Goal: Transaction & Acquisition: Purchase product/service

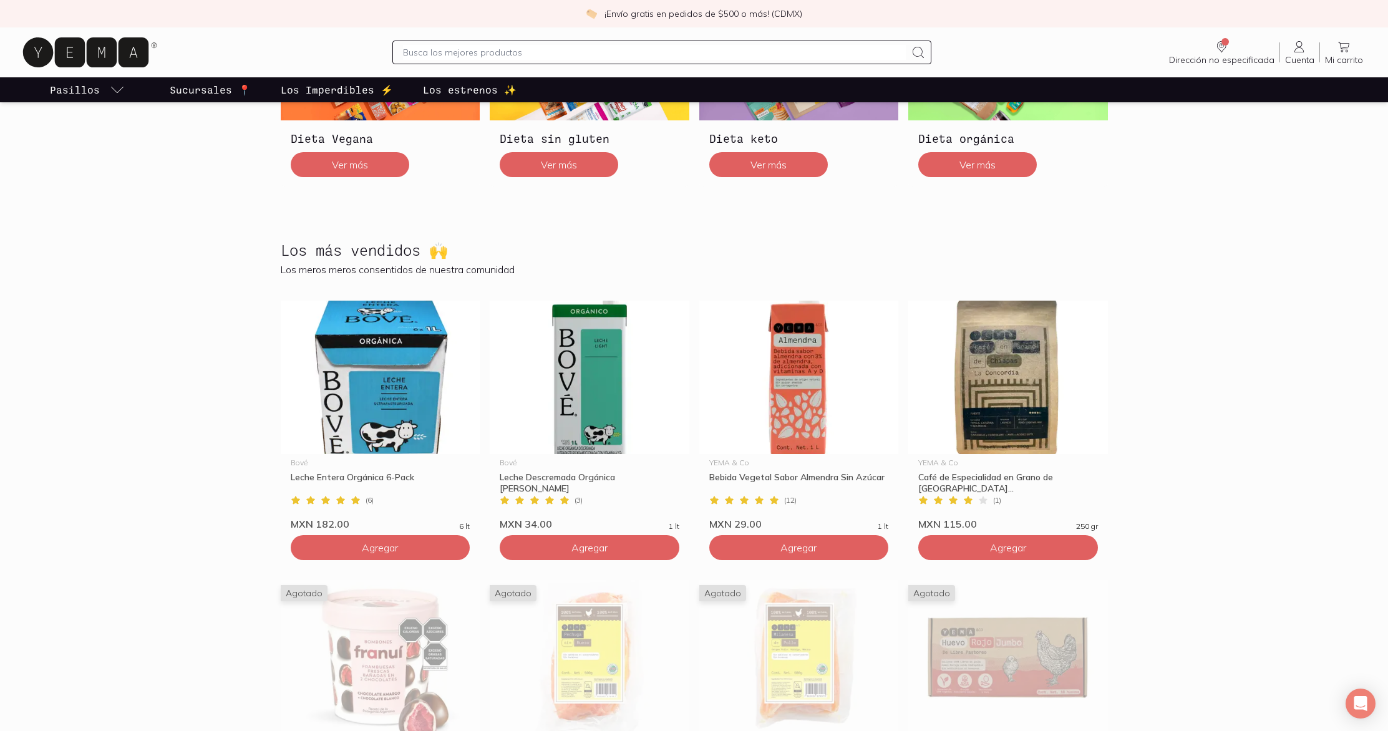
scroll to position [453, 0]
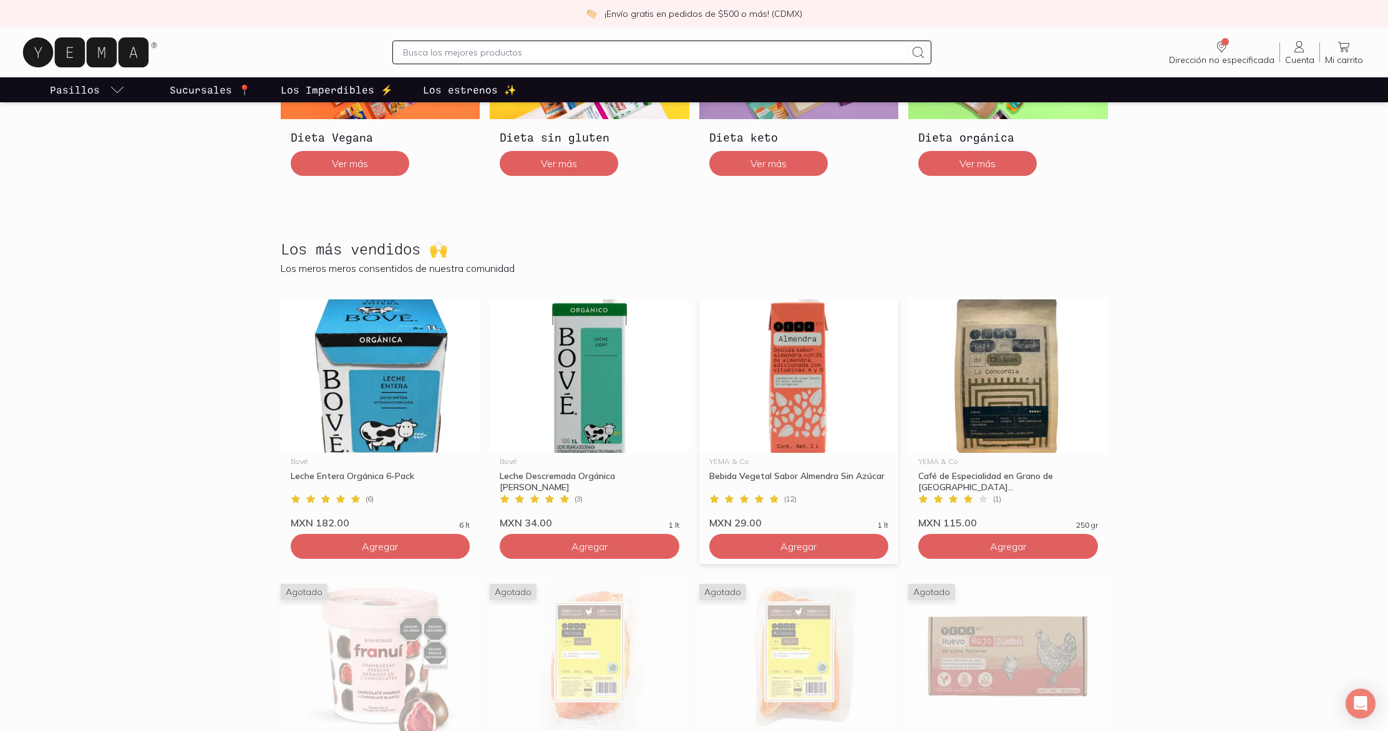
click at [813, 365] on img at bounding box center [799, 375] width 200 height 153
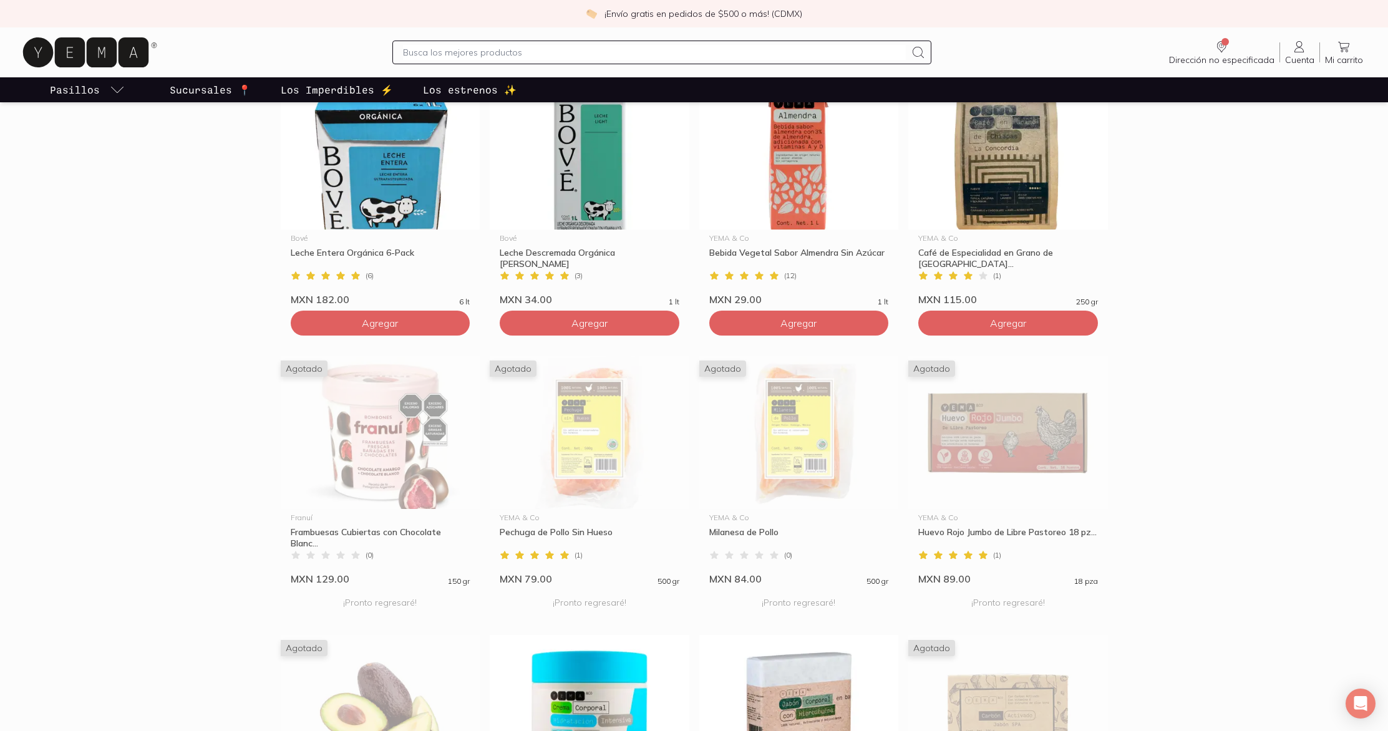
scroll to position [678, 0]
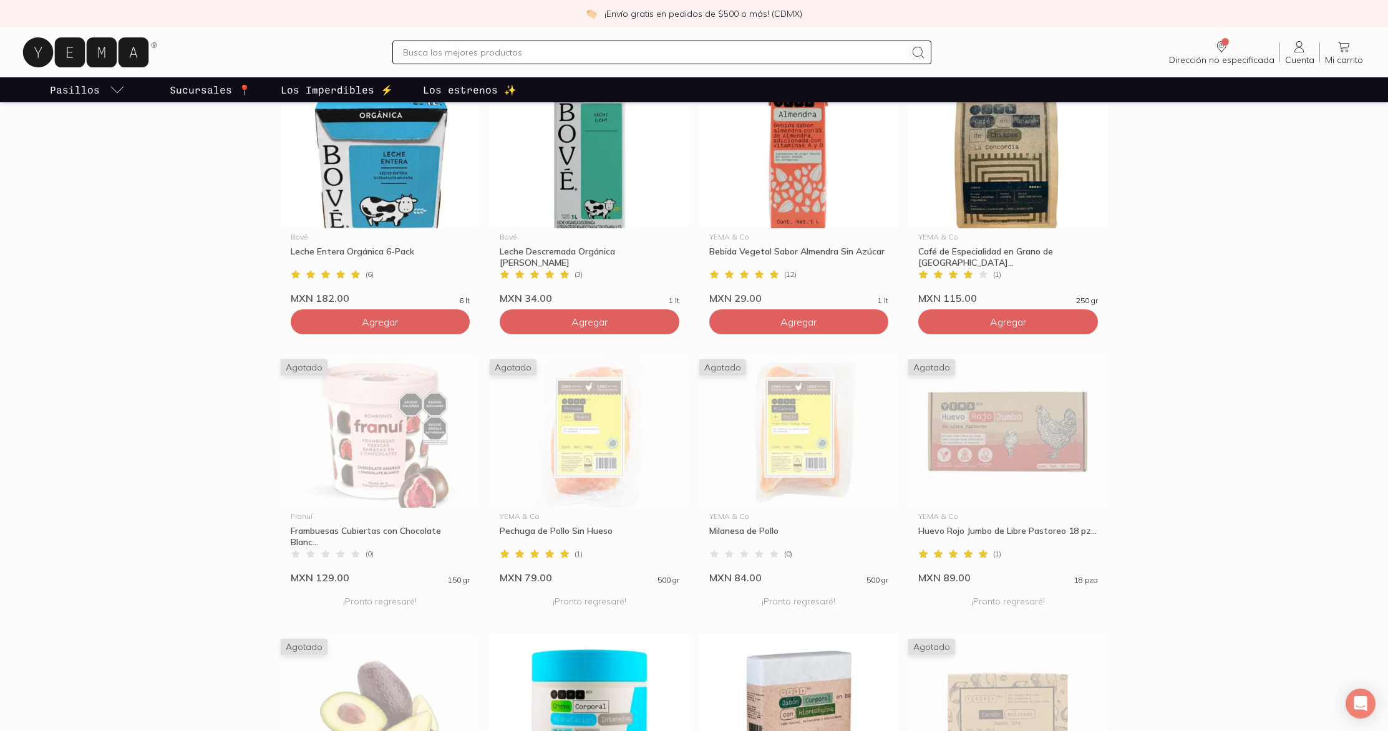
click at [1284, 324] on section "Los más vendidos 🙌 Los meros meros consentidos de nuestra comunidad [PERSON_NAM…" at bounding box center [694, 472] width 1388 height 952
click at [1278, 426] on section "Los más vendidos 🙌 Los meros meros consentidos de nuestra comunidad [PERSON_NAM…" at bounding box center [694, 472] width 1388 height 952
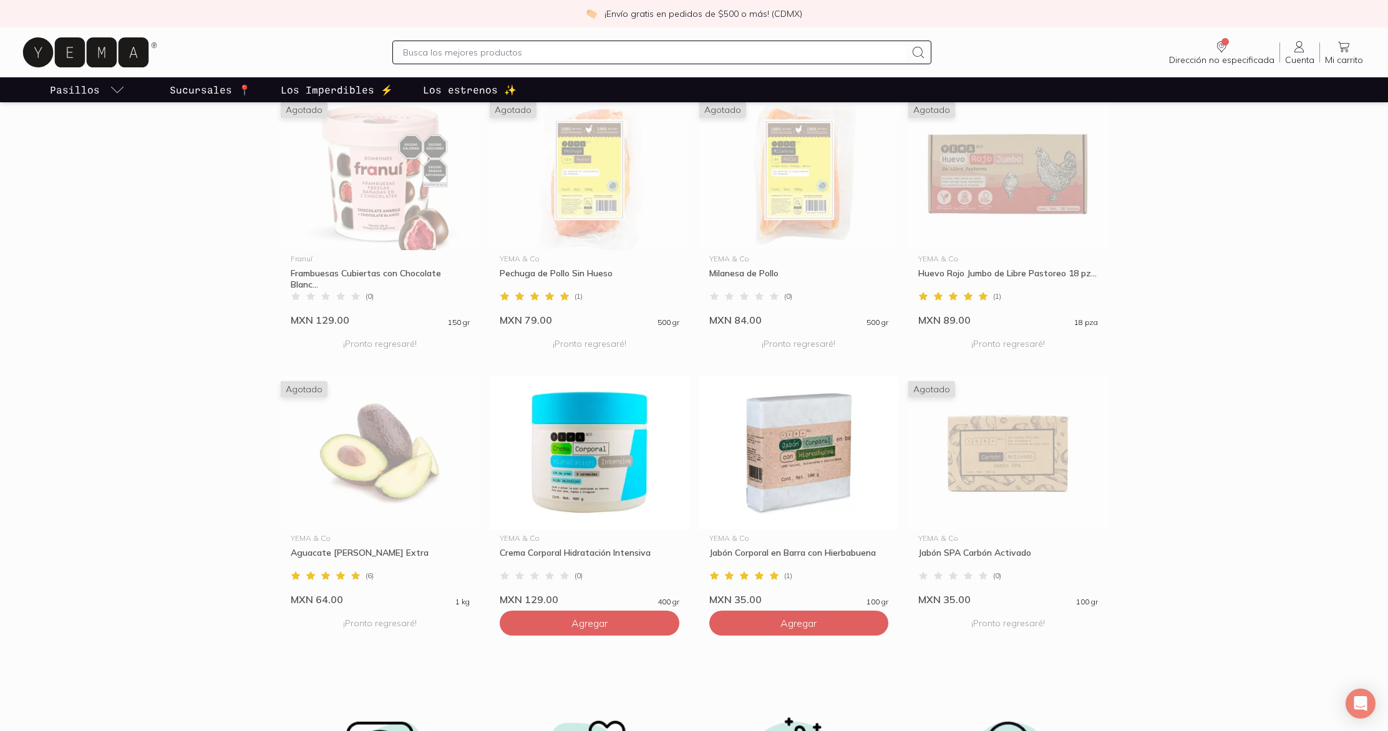
scroll to position [944, 0]
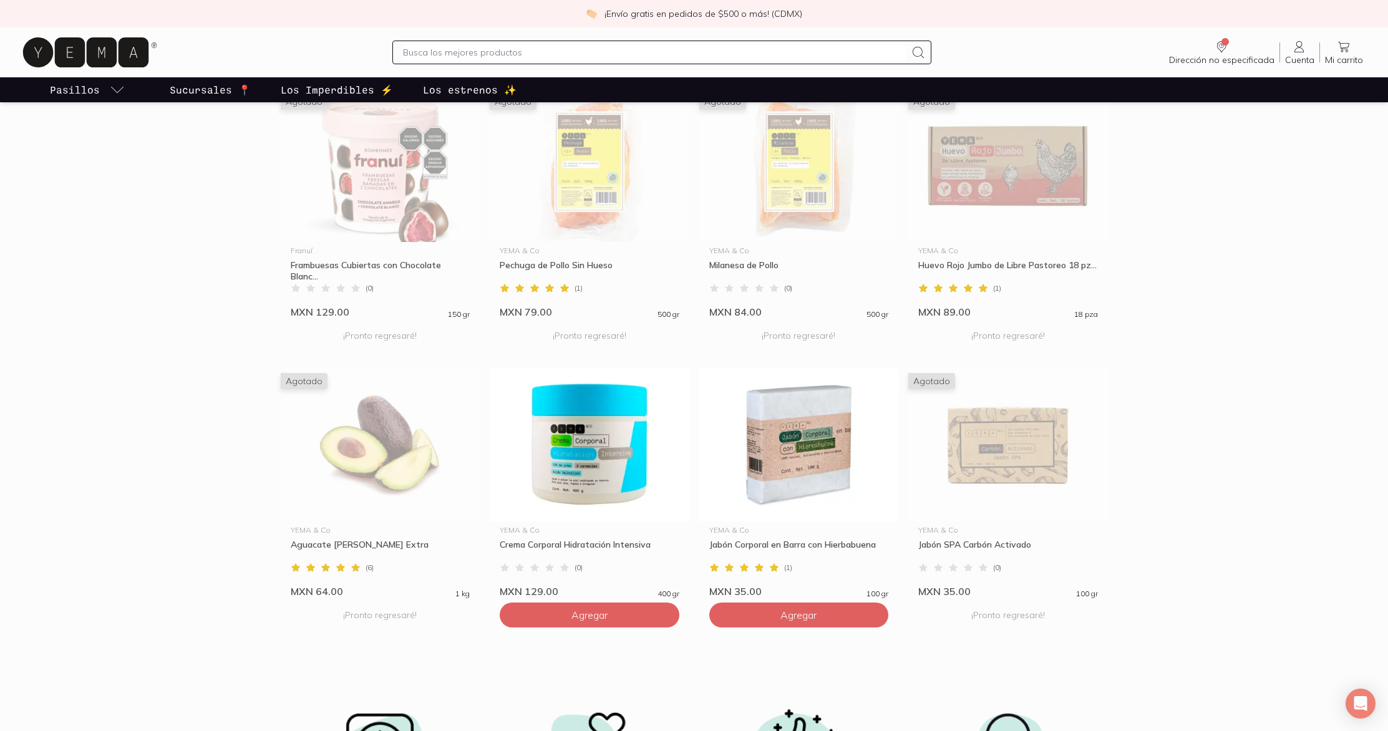
click at [1278, 426] on section "Los más vendidos 🙌 Los meros meros consentidos de nuestra comunidad [PERSON_NAM…" at bounding box center [694, 207] width 1388 height 952
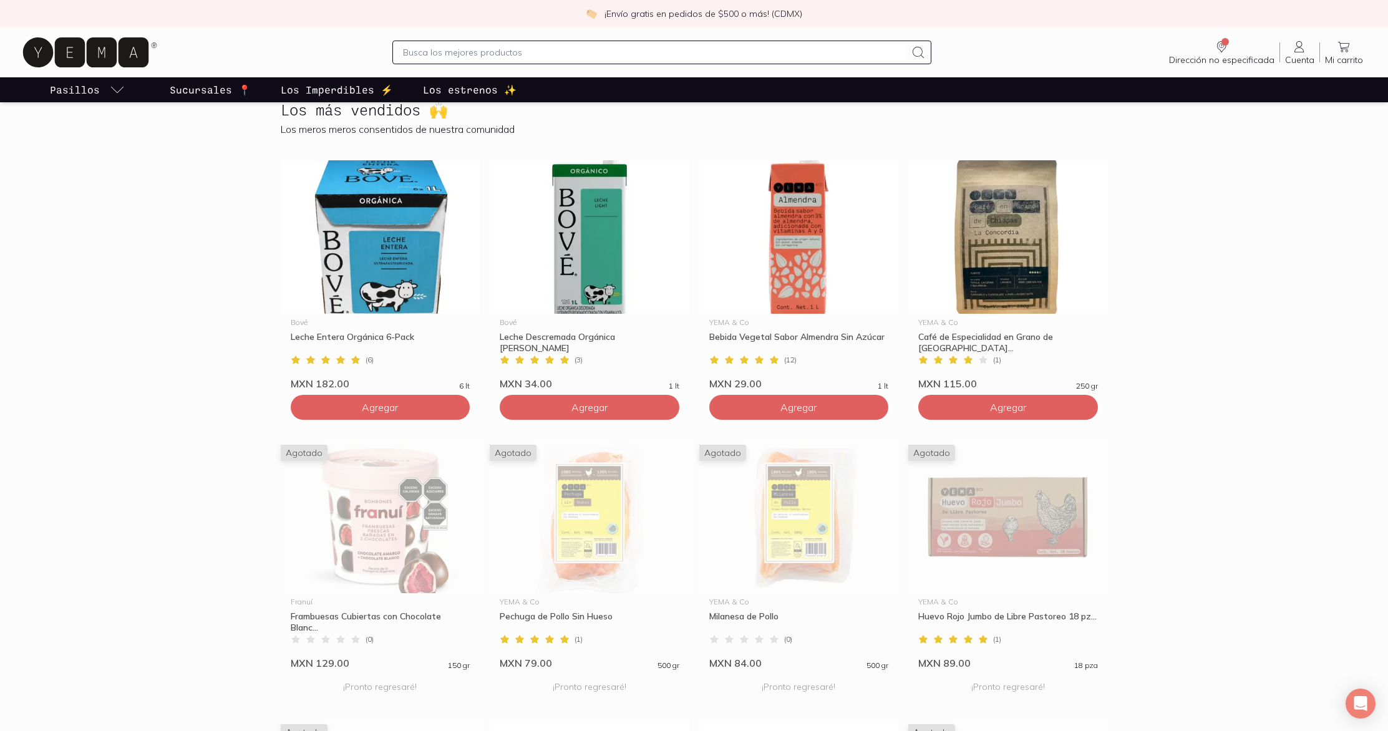
scroll to position [593, 0]
click at [369, 544] on img at bounding box center [381, 515] width 200 height 153
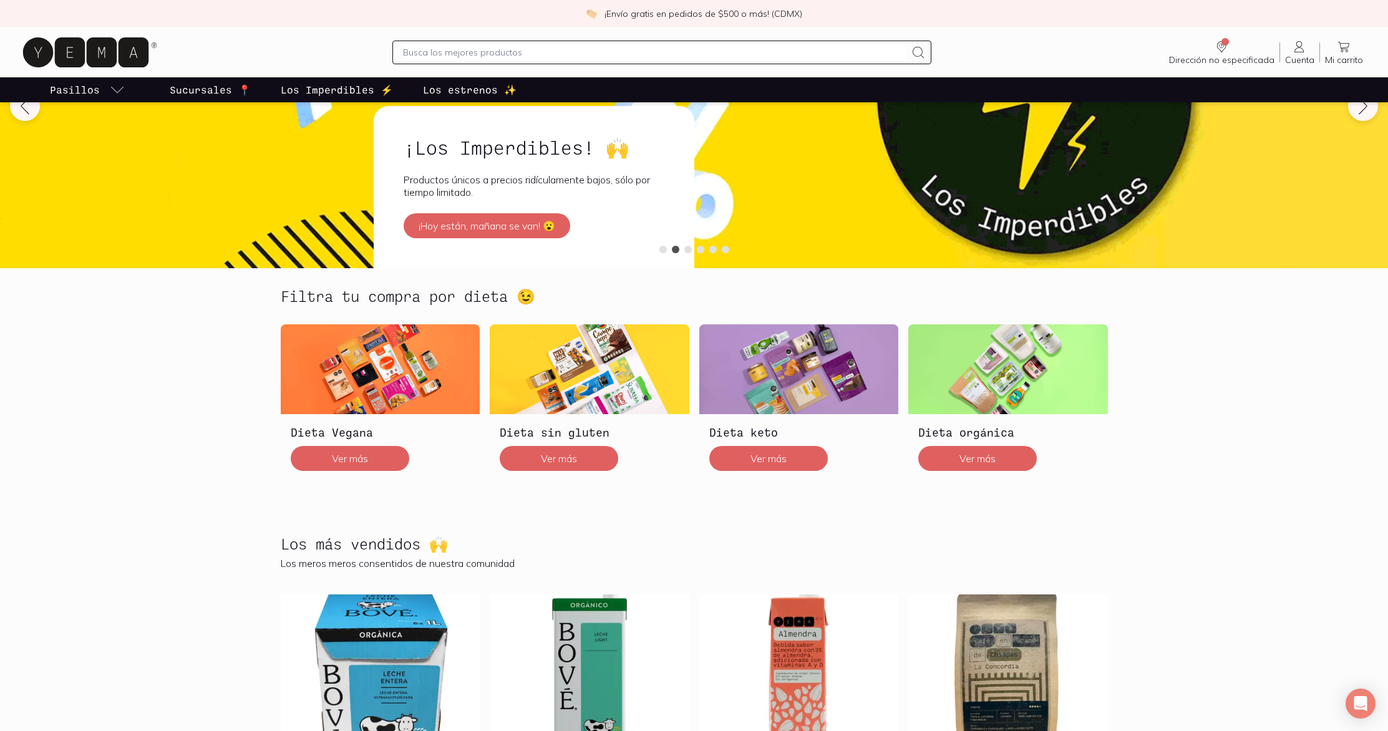
scroll to position [156, 0]
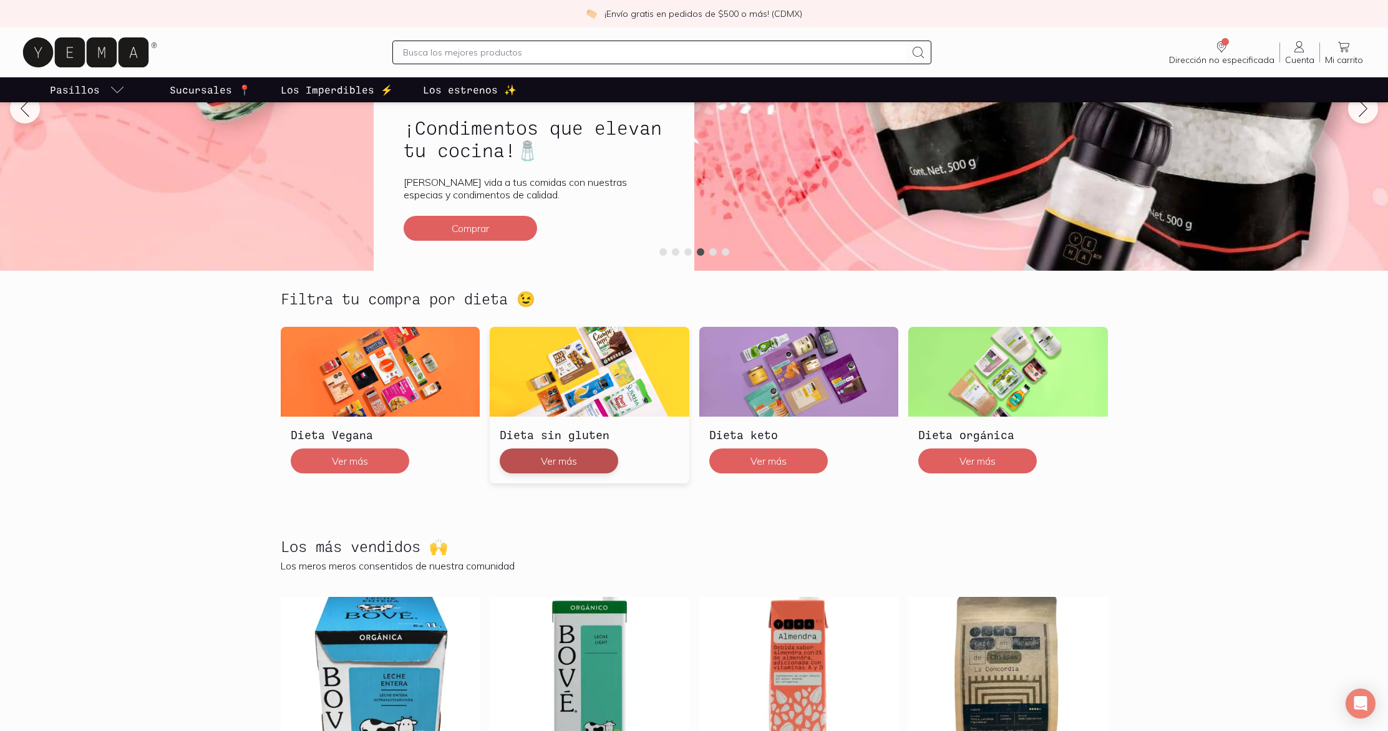
click at [508, 465] on button "Ver más" at bounding box center [559, 460] width 118 height 25
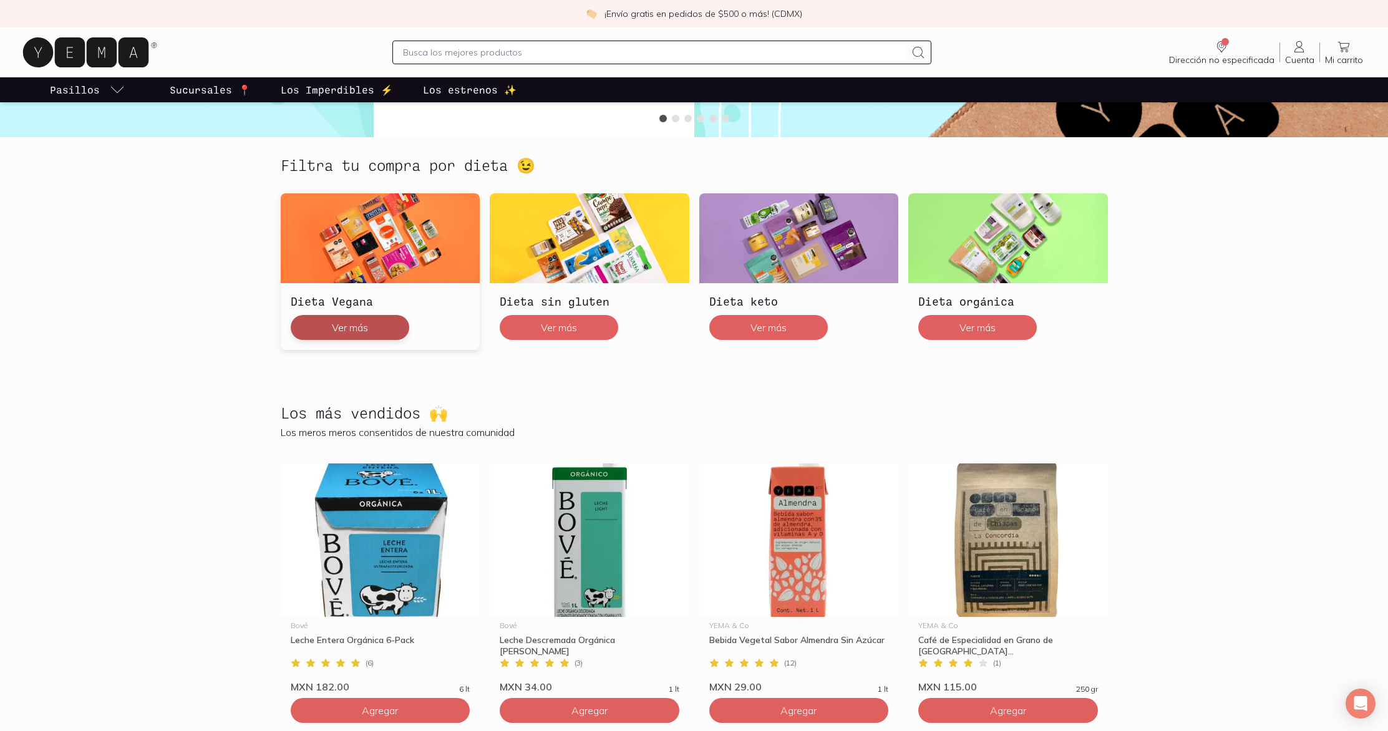
click at [365, 329] on button "Ver más" at bounding box center [350, 327] width 118 height 25
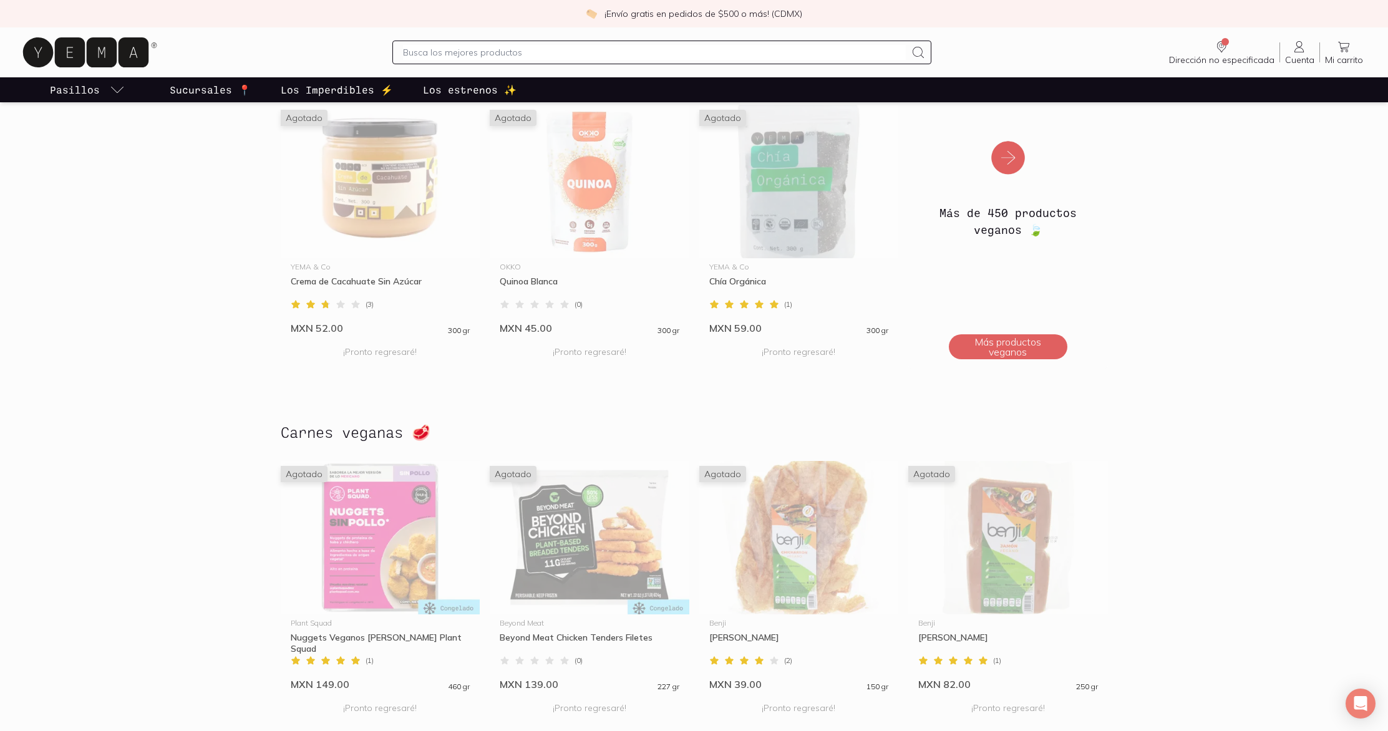
scroll to position [570, 0]
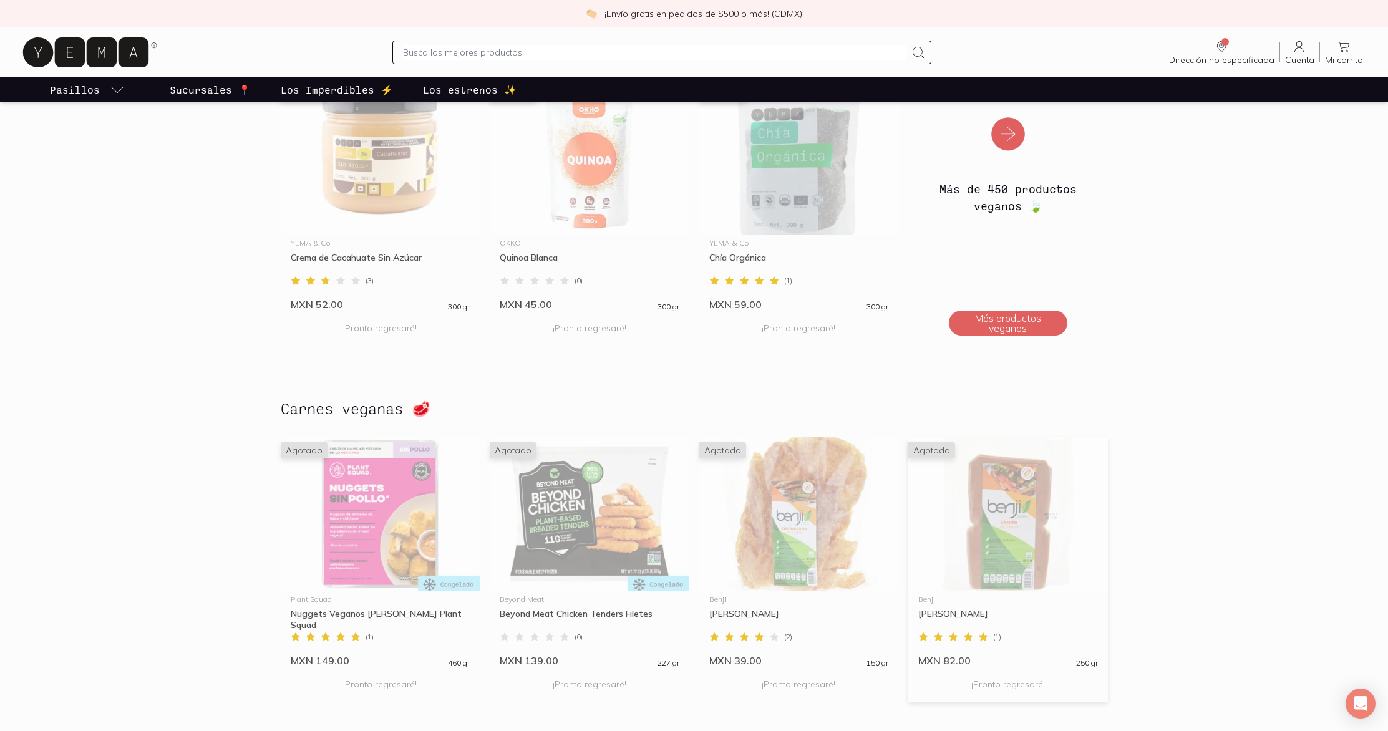
click at [1075, 519] on img at bounding box center [1008, 513] width 200 height 153
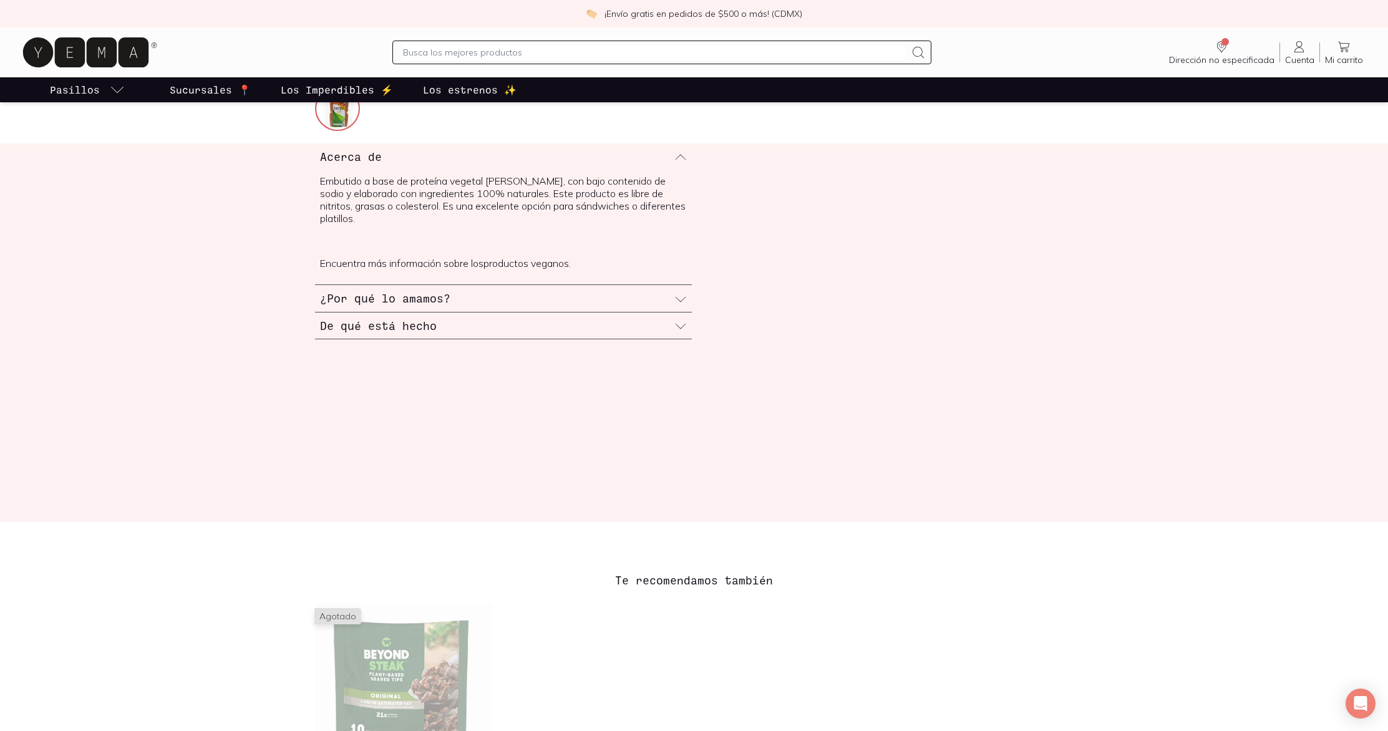
scroll to position [455, 0]
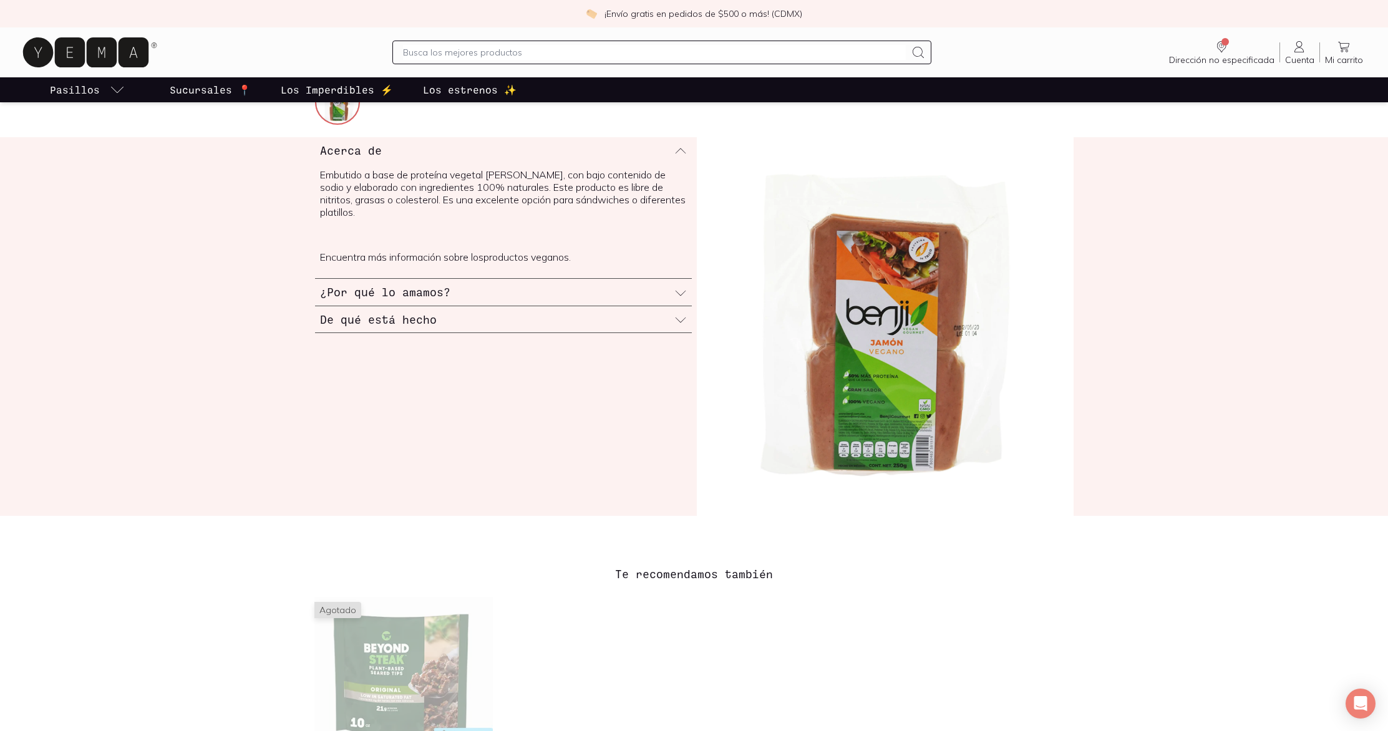
click at [223, 92] on p "Sucursales 📍" at bounding box center [210, 89] width 81 height 15
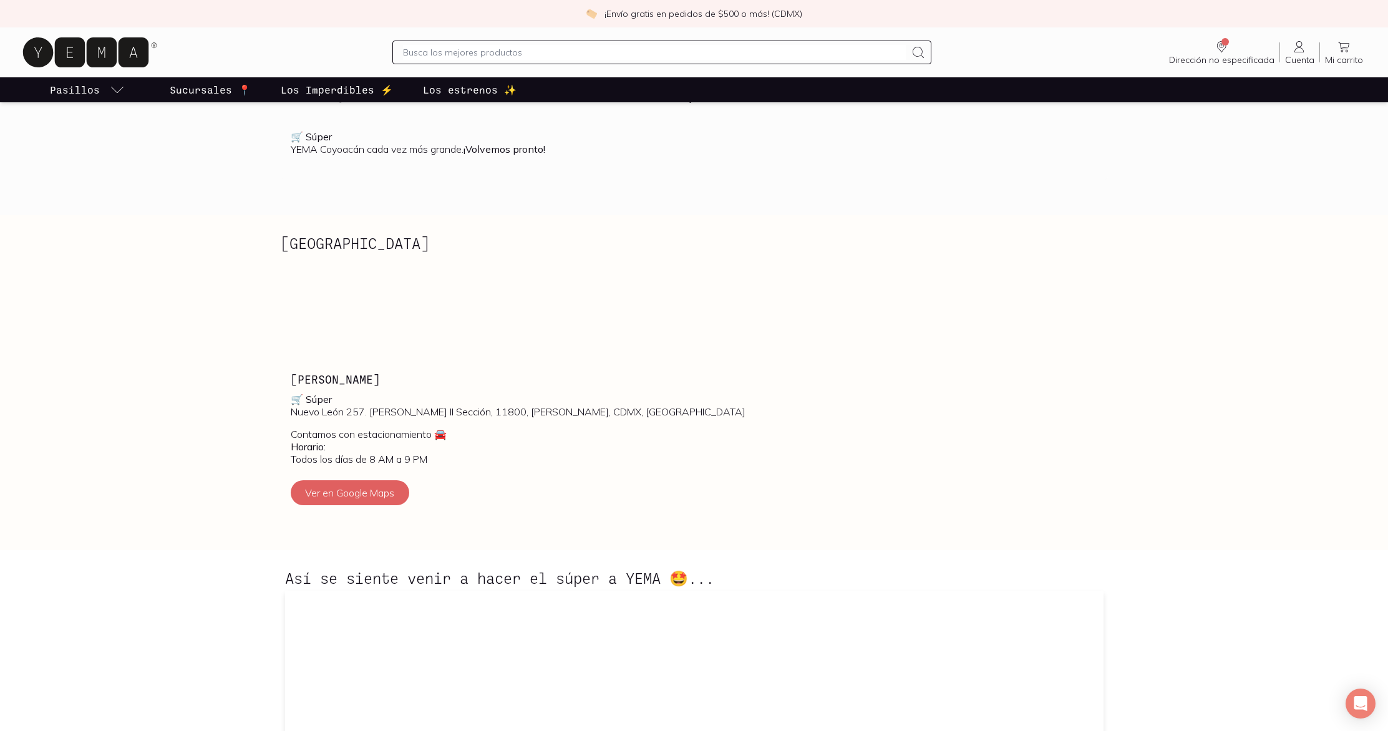
scroll to position [355, 0]
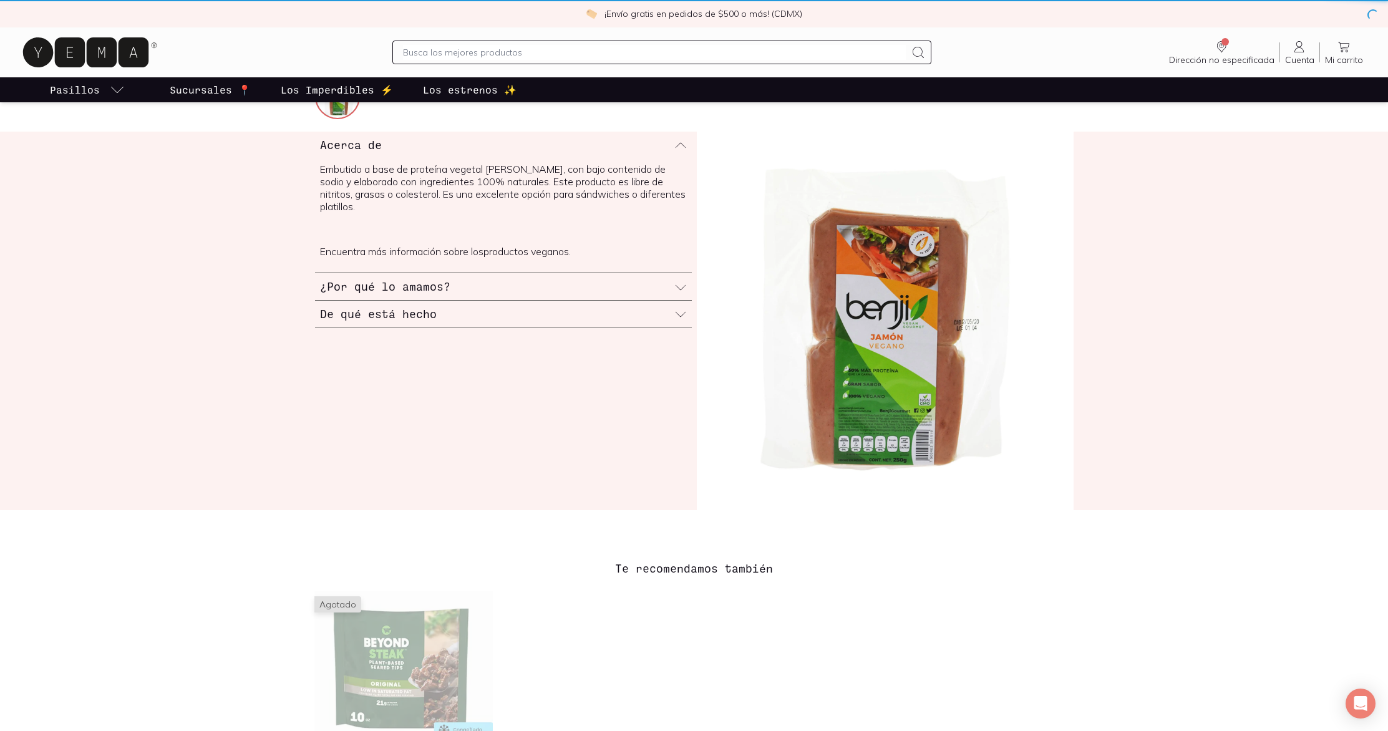
scroll to position [461, 0]
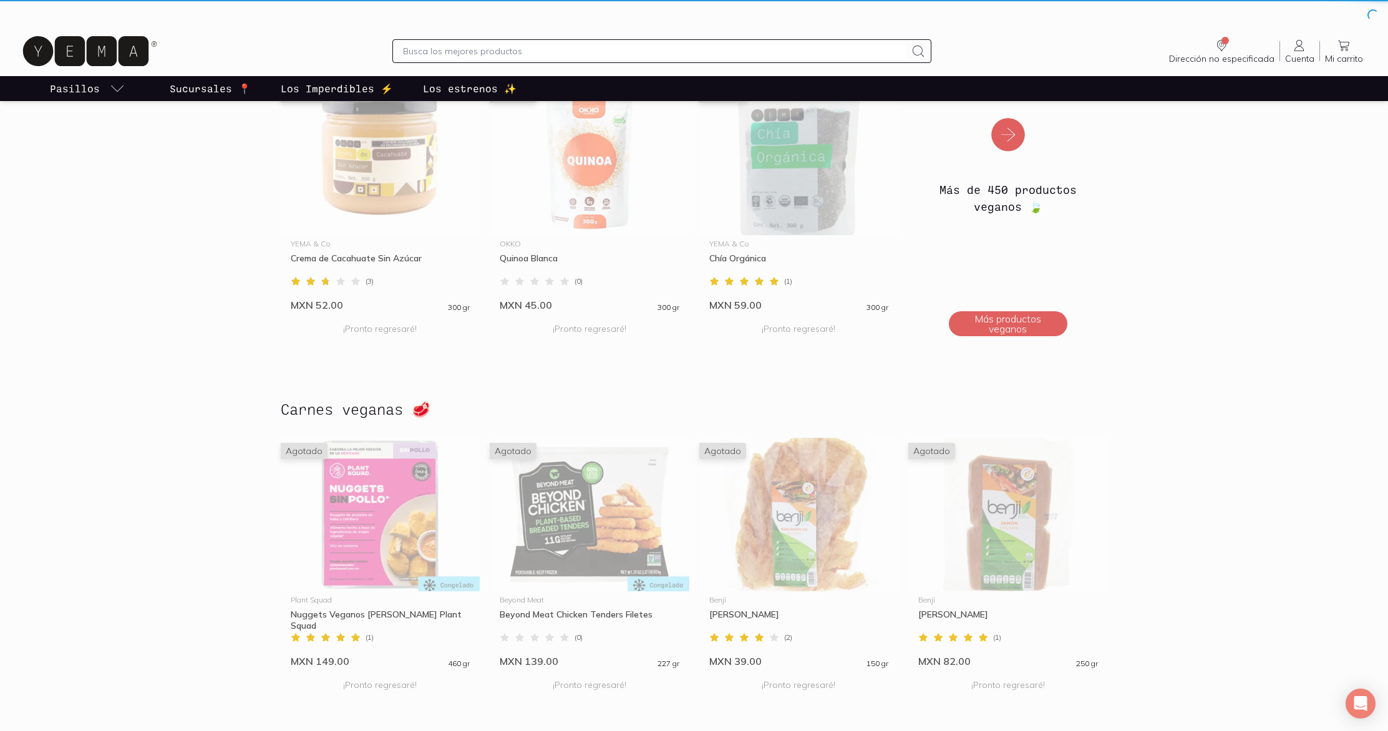
scroll to position [569, 0]
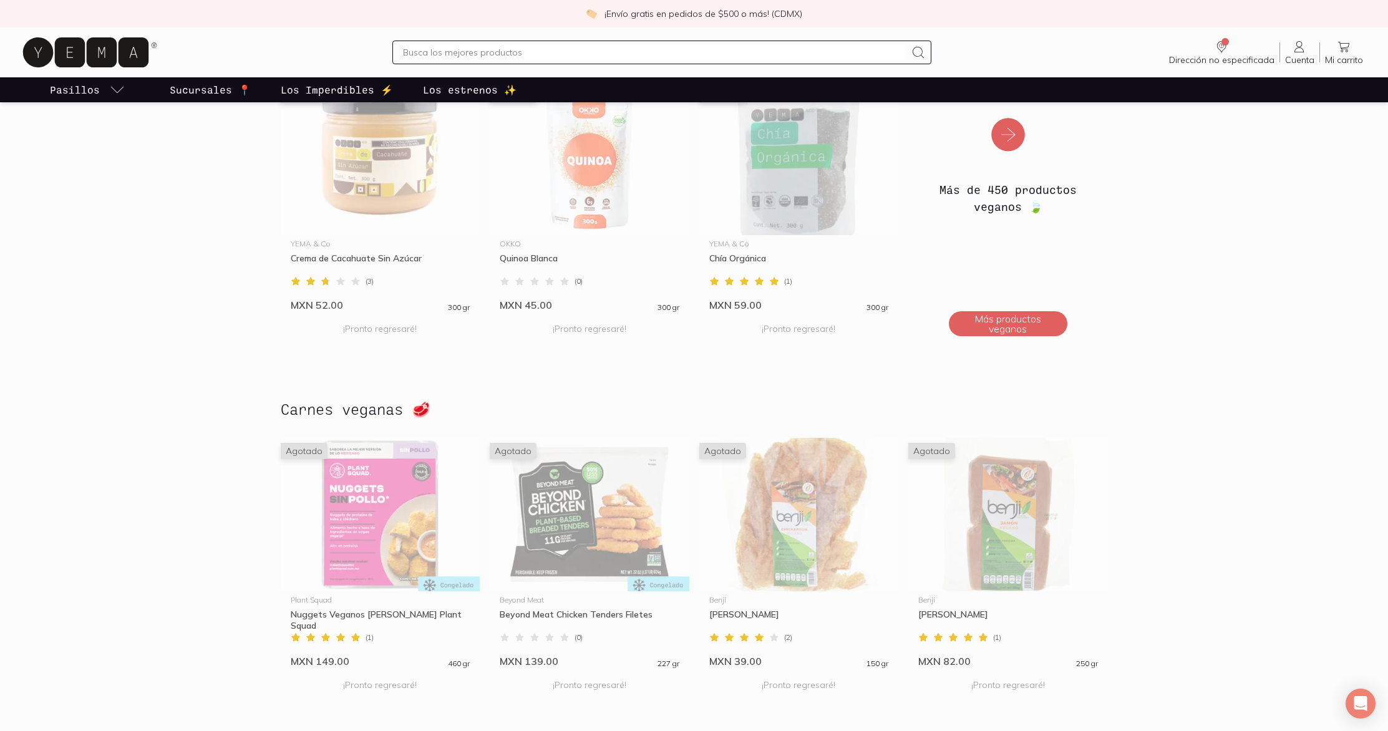
click at [184, 93] on p "Sucursales 📍" at bounding box center [210, 89] width 81 height 15
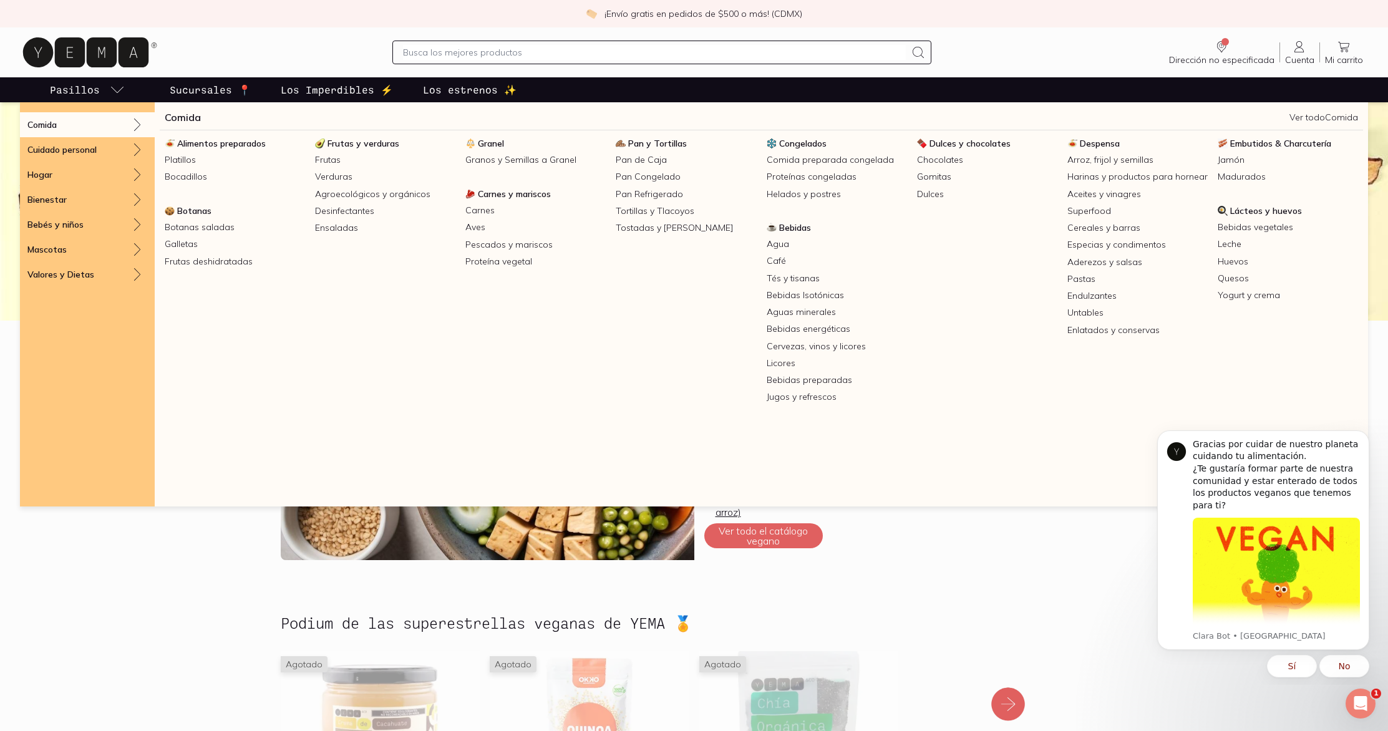
click at [96, 84] on p "Pasillos" at bounding box center [75, 89] width 50 height 15
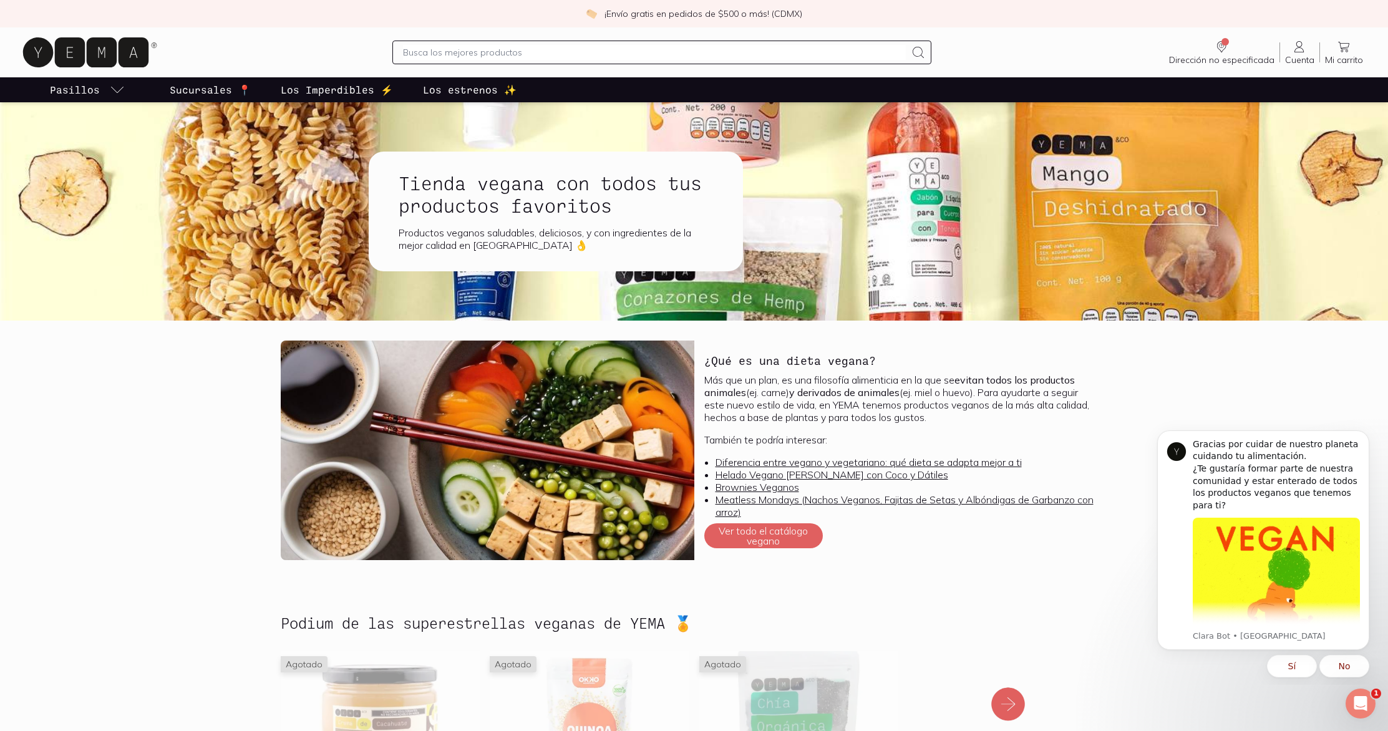
click at [96, 84] on p "Pasillos" at bounding box center [75, 89] width 50 height 15
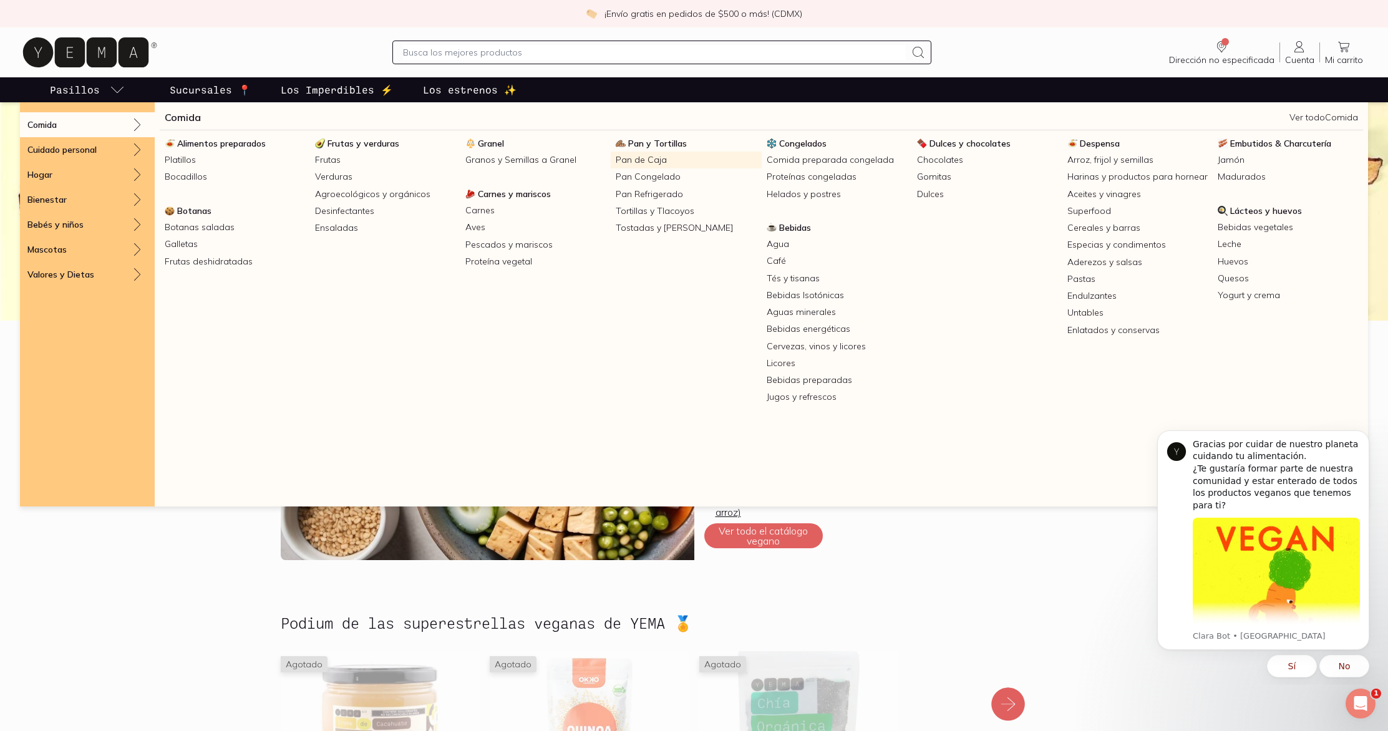
click at [646, 160] on link "Pan de Caja" at bounding box center [686, 160] width 150 height 17
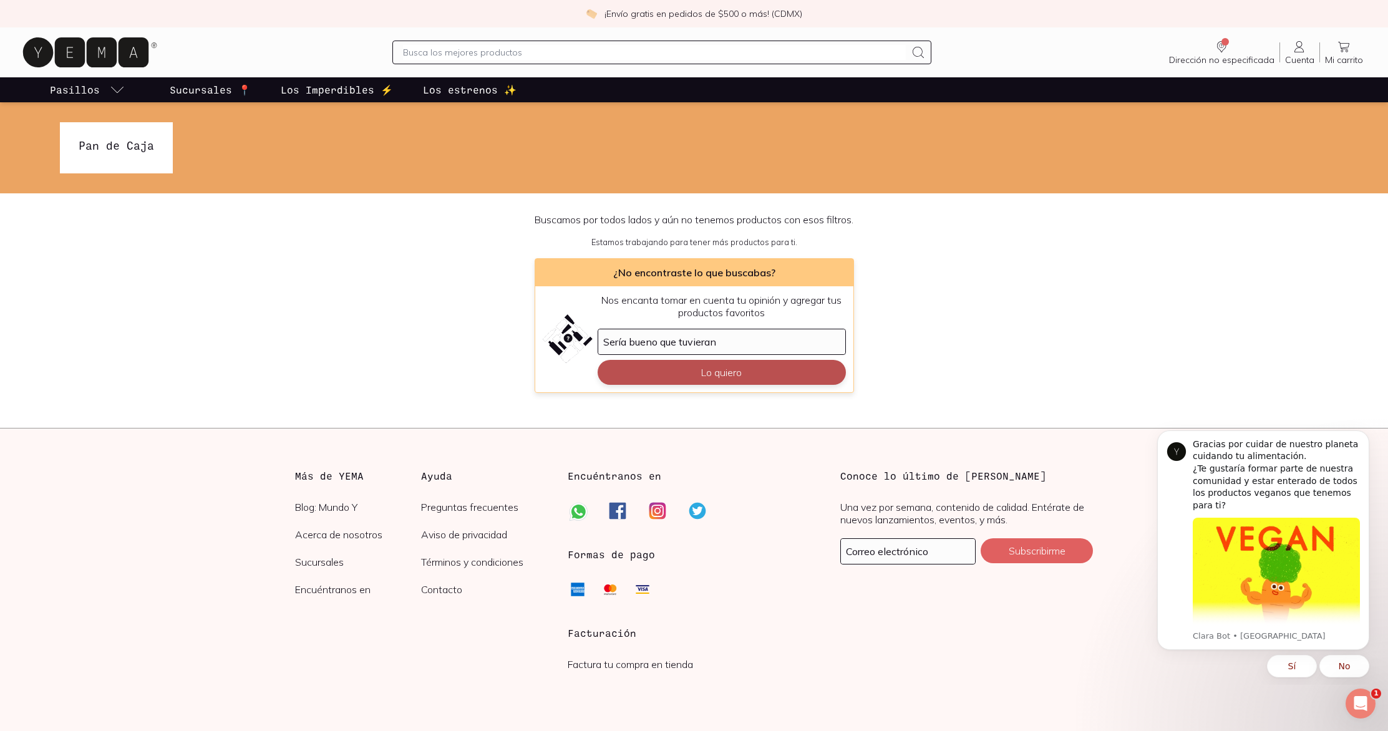
click at [740, 380] on button "Lo quiero" at bounding box center [721, 372] width 248 height 25
click at [742, 379] on button "Lo quiero" at bounding box center [721, 372] width 248 height 25
click at [491, 91] on p "Los estrenos ✨" at bounding box center [470, 89] width 94 height 15
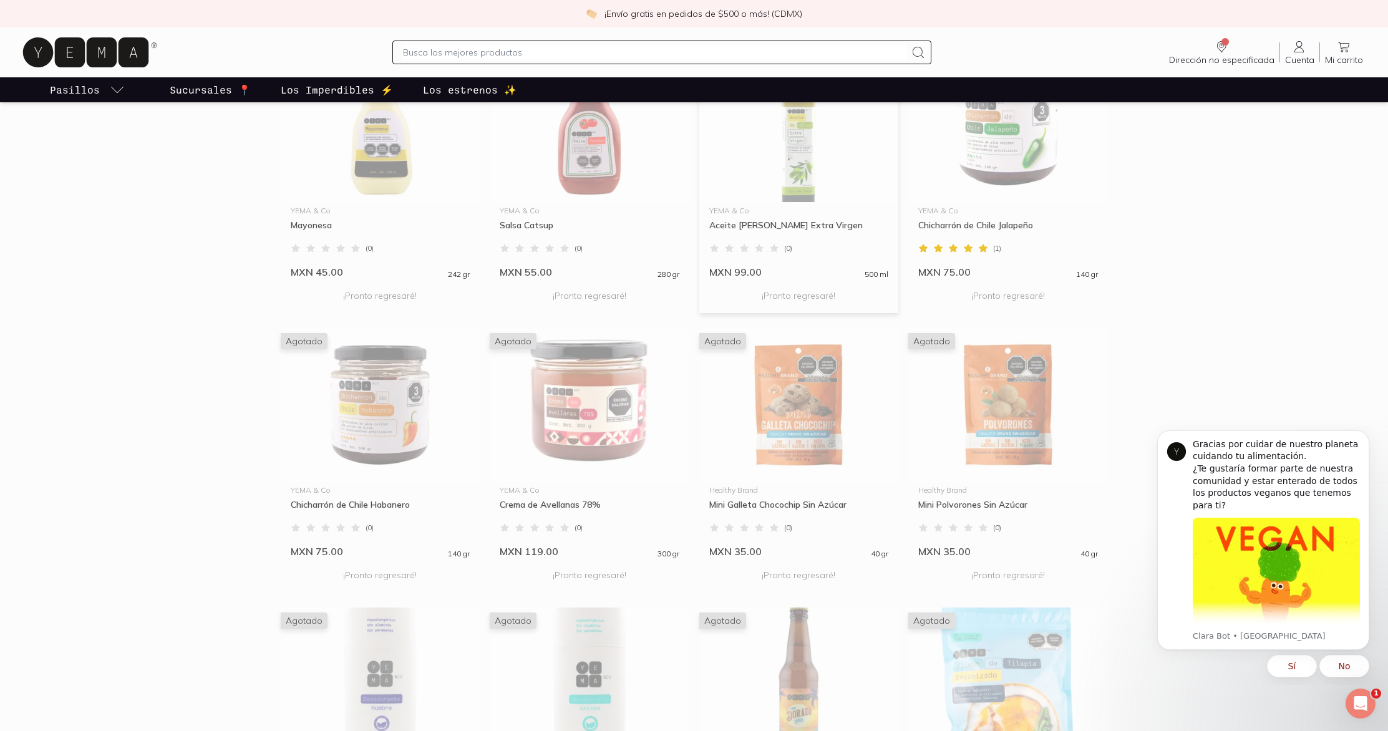
scroll to position [1182, 0]
